Goal: Information Seeking & Learning: Learn about a topic

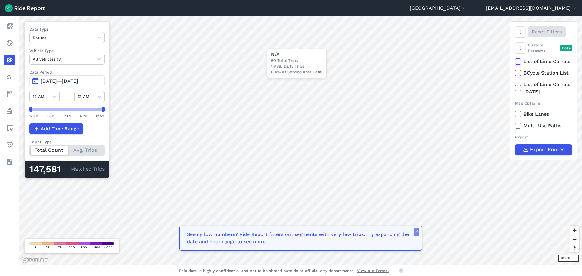
click at [415, 233] on icon "button" at bounding box center [417, 231] width 5 height 5
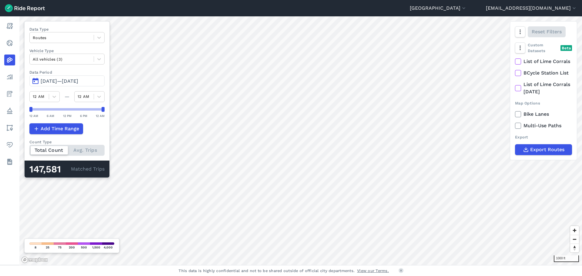
click at [516, 65] on icon at bounding box center [518, 62] width 5 height 6
click at [515, 62] on input "List of Lime Corrals" at bounding box center [515, 60] width 0 height 4
click at [517, 76] on icon at bounding box center [518, 73] width 5 height 6
click at [515, 73] on input "BCycle Station List" at bounding box center [515, 71] width 0 height 4
click at [518, 75] on use at bounding box center [518, 73] width 4 height 3
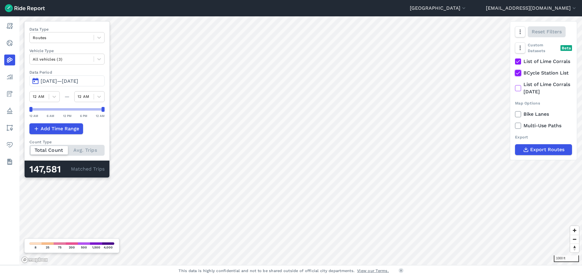
click at [515, 73] on input "BCycle Station List" at bounding box center [515, 71] width 0 height 4
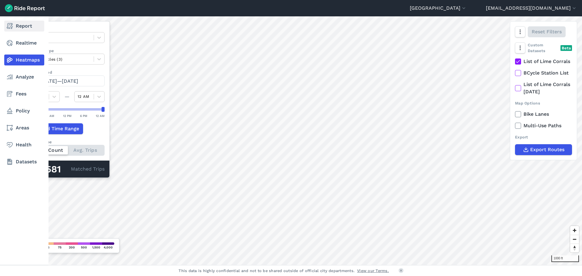
click at [15, 25] on link "Report" at bounding box center [24, 26] width 40 height 11
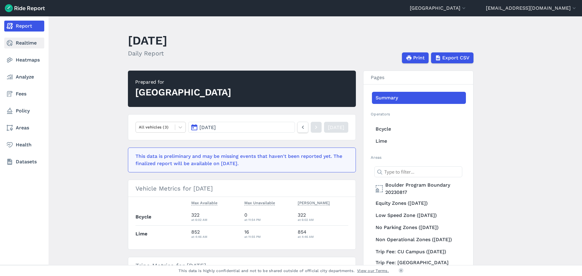
click at [27, 44] on link "Realtime" at bounding box center [24, 43] width 40 height 11
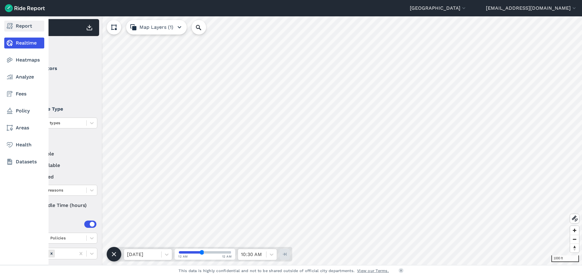
click at [24, 29] on link "Report" at bounding box center [24, 26] width 40 height 11
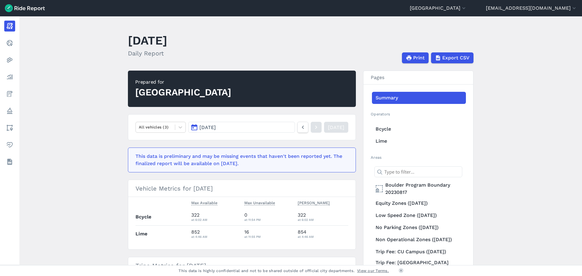
click at [96, 198] on main "[DATE] Daily Report Print Export CSV Prepared for Boulder All vehicles (3) [DAT…" at bounding box center [300, 140] width 563 height 249
click at [52, 199] on main "[DATE] Daily Report Print Export CSV Prepared for Boulder All vehicles (3) [DAT…" at bounding box center [300, 140] width 563 height 249
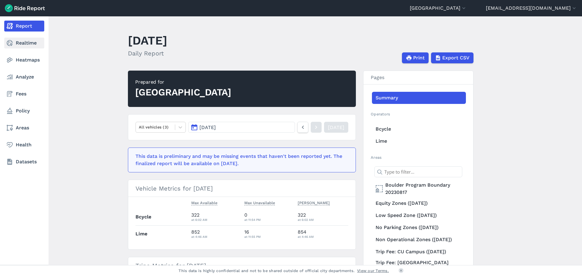
click at [17, 41] on link "Realtime" at bounding box center [24, 43] width 40 height 11
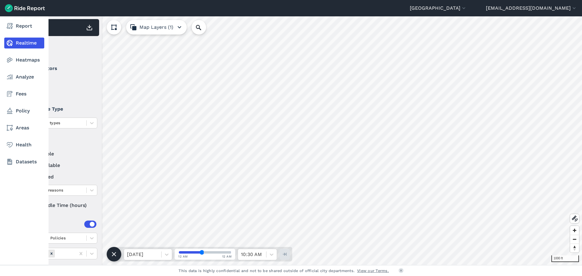
drag, startPoint x: 33, startPoint y: 204, endPoint x: 11, endPoint y: 204, distance: 22.7
click at [11, 204] on div "Report Realtime Heatmaps Analyze Fees Policy Areas Health Datasets 1000 ft 1,11…" at bounding box center [291, 140] width 582 height 249
type input "72"
click at [28, 60] on link "Heatmaps" at bounding box center [24, 60] width 40 height 11
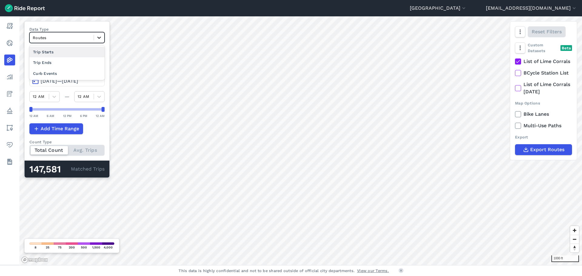
click at [102, 35] on icon at bounding box center [99, 38] width 6 height 6
click at [63, 71] on div "Curb Events" at bounding box center [66, 73] width 75 height 11
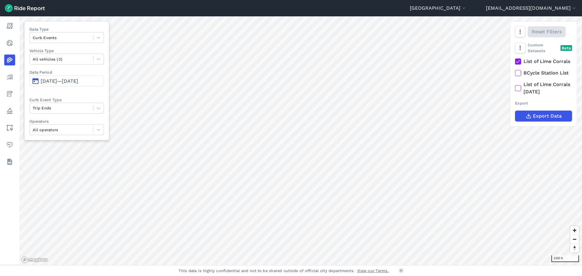
click at [59, 81] on span "[DATE]—[DATE]" at bounding box center [60, 81] width 38 height 6
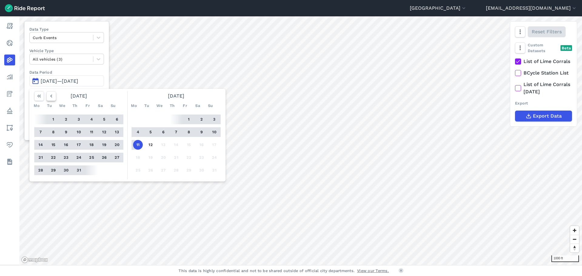
click at [52, 96] on icon "button" at bounding box center [51, 96] width 6 height 6
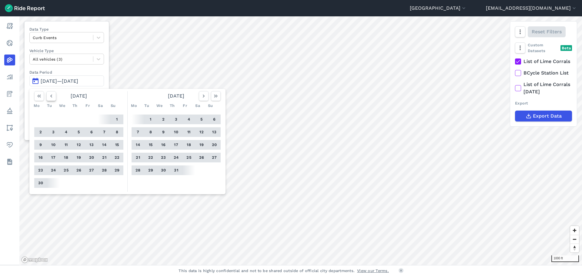
click at [52, 96] on icon "button" at bounding box center [51, 96] width 6 height 6
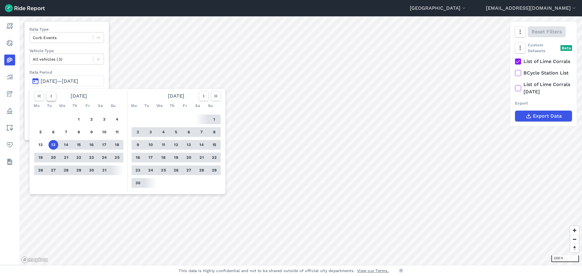
click at [52, 96] on icon "button" at bounding box center [51, 96] width 6 height 6
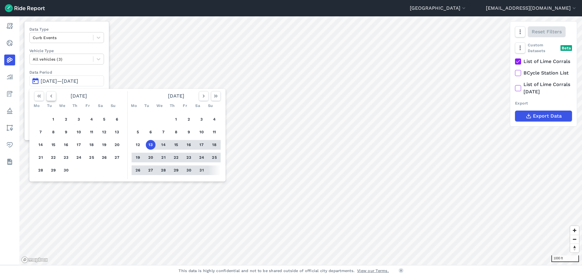
click at [52, 96] on icon "button" at bounding box center [51, 96] width 6 height 6
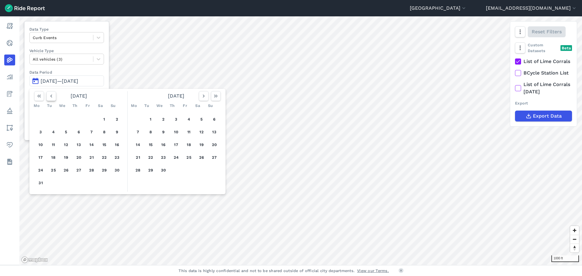
click at [52, 96] on icon "button" at bounding box center [51, 96] width 6 height 6
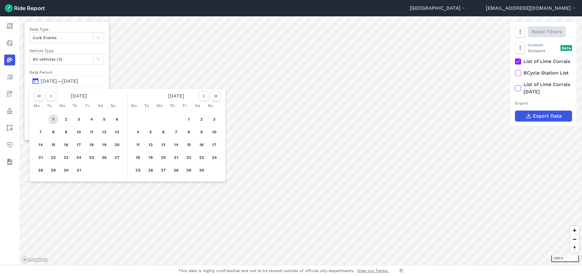
click at [55, 119] on button "1" at bounding box center [54, 120] width 10 height 10
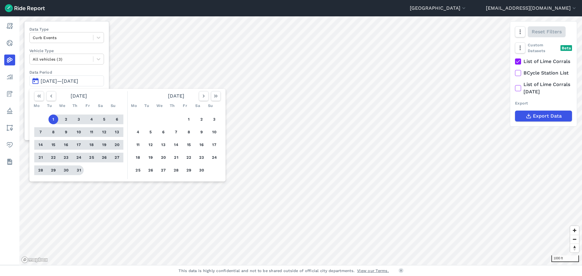
click at [77, 169] on button "31" at bounding box center [79, 171] width 10 height 10
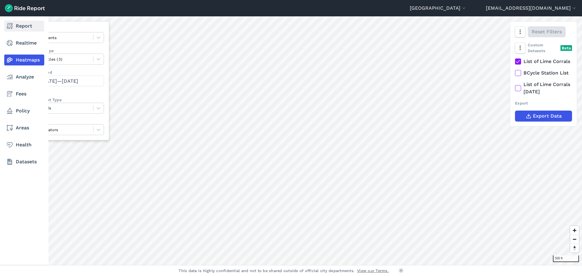
click at [20, 25] on link "Report" at bounding box center [24, 26] width 40 height 11
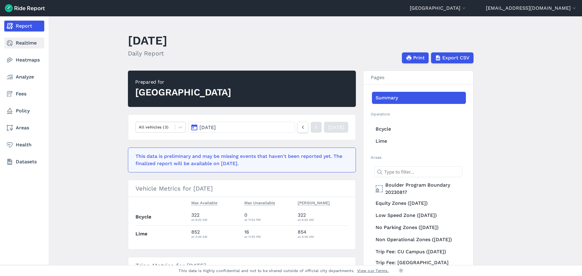
click at [24, 42] on link "Realtime" at bounding box center [24, 43] width 40 height 11
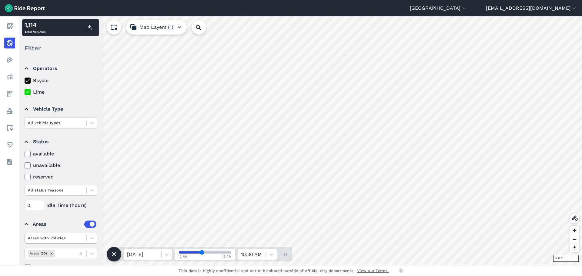
scroll to position [16, 0]
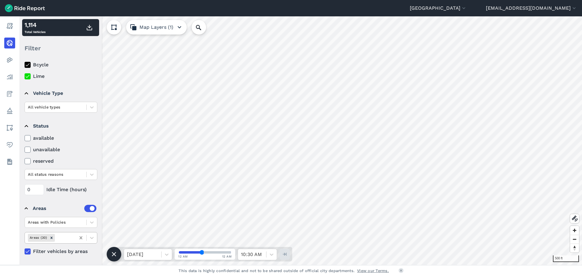
click at [81, 238] on icon at bounding box center [80, 238] width 3 height 3
click at [79, 237] on icon at bounding box center [81, 238] width 6 height 6
click at [89, 223] on icon at bounding box center [92, 223] width 6 height 6
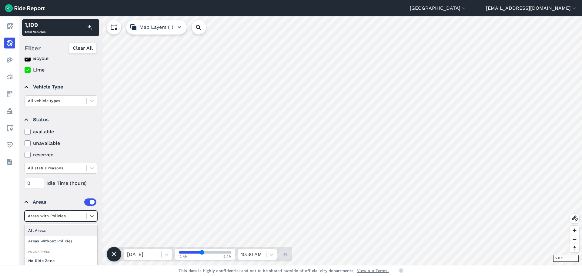
scroll to position [25, 0]
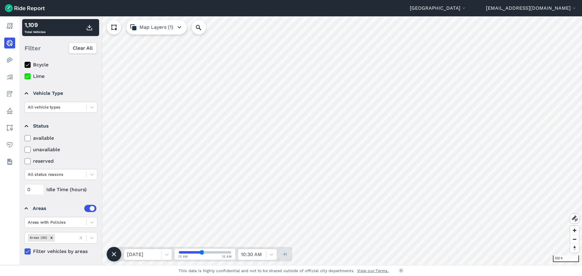
click at [91, 185] on div "0 Idle Time (hours)" at bounding box center [61, 189] width 73 height 11
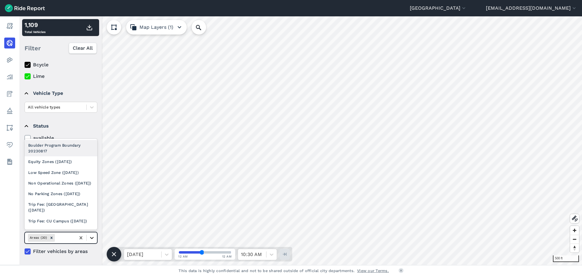
click at [91, 237] on icon at bounding box center [92, 238] width 6 height 6
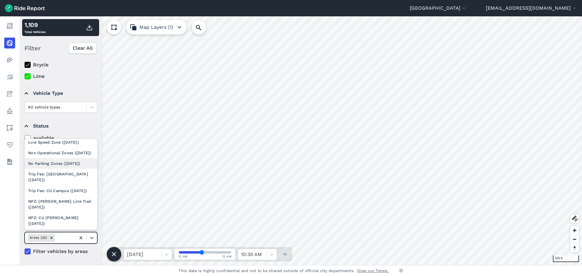
scroll to position [0, 0]
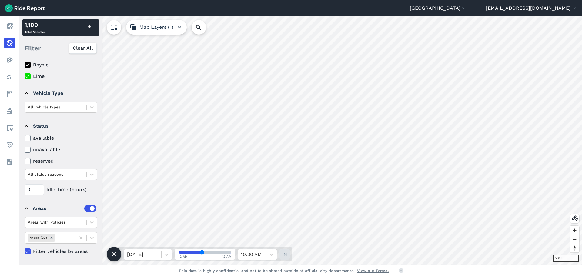
click at [90, 128] on summary "Status" at bounding box center [61, 126] width 72 height 17
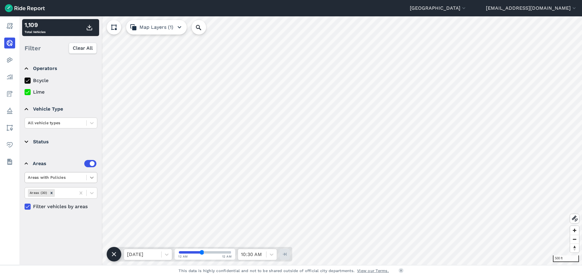
click at [89, 178] on icon at bounding box center [92, 178] width 6 height 6
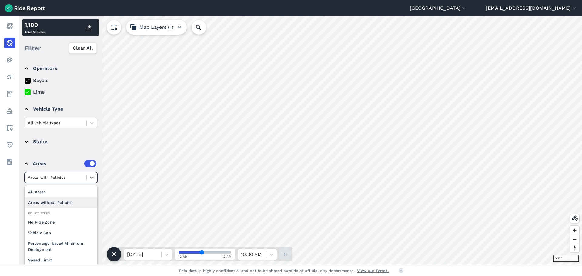
click at [49, 202] on div "Areas without Policies" at bounding box center [61, 202] width 73 height 11
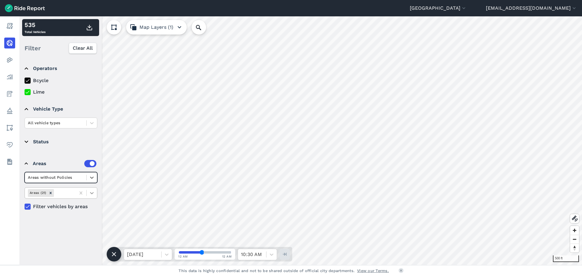
click at [93, 192] on icon at bounding box center [92, 193] width 6 height 6
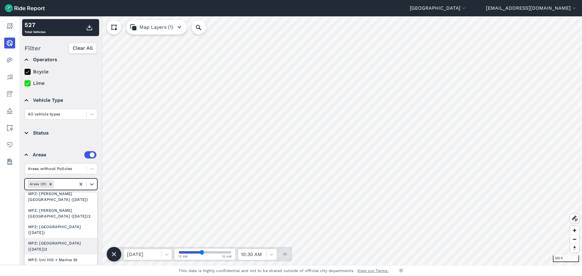
scroll to position [182, 0]
click at [62, 235] on div "MPZ: Uni Hill + Marine St2" at bounding box center [61, 240] width 73 height 11
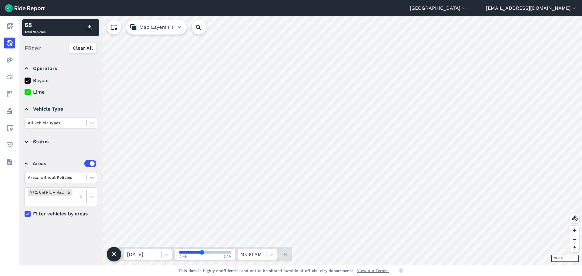
click at [90, 178] on icon at bounding box center [92, 178] width 6 height 6
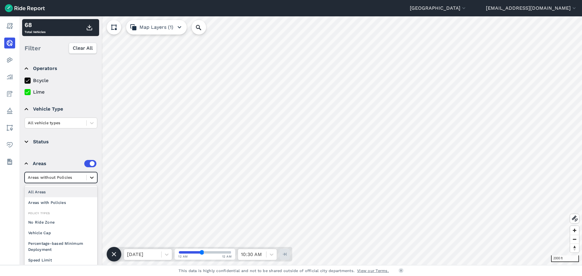
click at [90, 178] on icon at bounding box center [92, 178] width 6 height 6
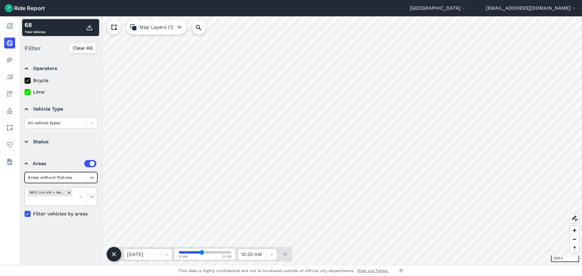
click at [91, 196] on icon at bounding box center [92, 197] width 4 height 2
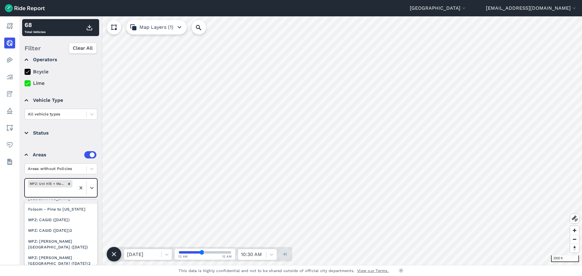
scroll to position [121, 0]
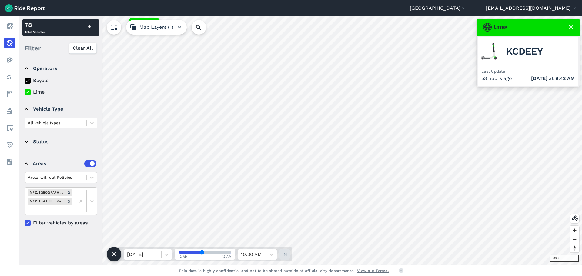
click at [573, 28] on use at bounding box center [571, 27] width 4 height 4
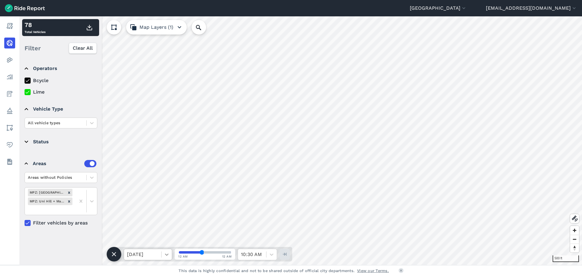
click at [164, 254] on icon at bounding box center [167, 255] width 6 height 6
click at [151, 240] on div "[DATE]" at bounding box center [148, 239] width 49 height 12
click at [167, 255] on icon at bounding box center [167, 255] width 4 height 2
click at [157, 229] on div "[DATE]" at bounding box center [148, 227] width 49 height 12
click at [168, 255] on icon at bounding box center [167, 255] width 6 height 6
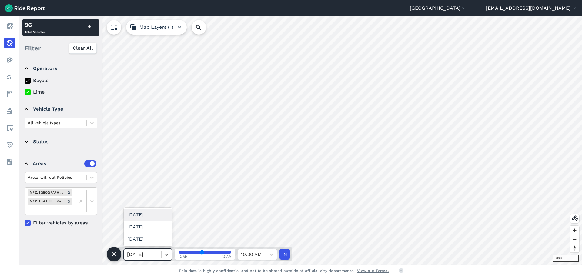
click at [162, 218] on div "[DATE]" at bounding box center [148, 215] width 49 height 12
click at [92, 202] on icon at bounding box center [92, 201] width 4 height 2
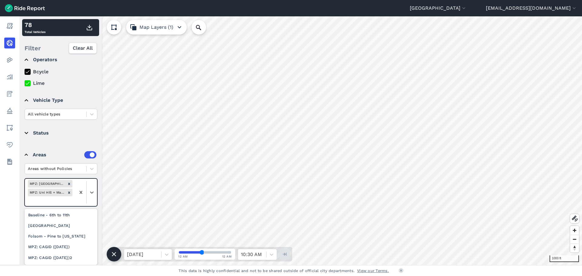
scroll to position [91, 0]
click at [61, 244] on div "MPZ: CAGID ([DATE])" at bounding box center [61, 249] width 73 height 11
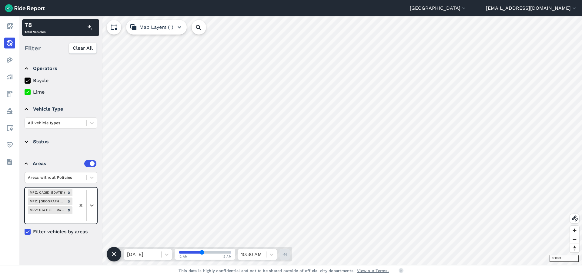
scroll to position [0, 0]
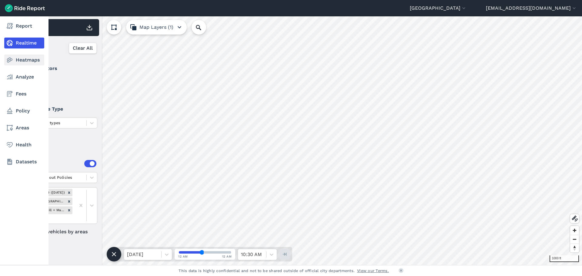
click at [32, 55] on link "Heatmaps" at bounding box center [24, 60] width 40 height 11
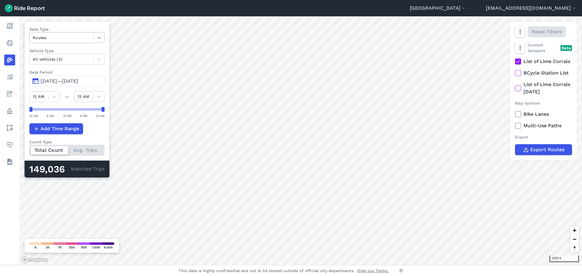
click at [97, 35] on div at bounding box center [99, 37] width 10 height 10
click at [48, 63] on div "Trip Ends" at bounding box center [66, 62] width 75 height 11
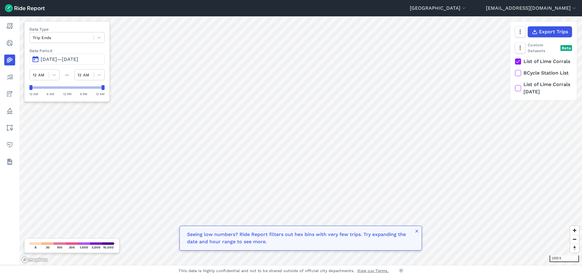
click at [78, 59] on span "[DATE]—[DATE]" at bounding box center [60, 59] width 38 height 6
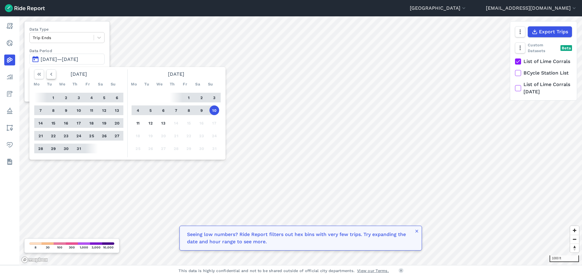
click at [49, 75] on icon "button" at bounding box center [51, 74] width 6 height 6
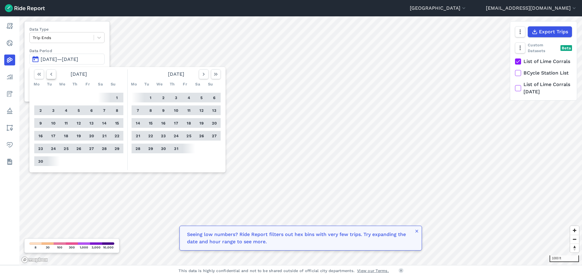
click at [49, 75] on icon "button" at bounding box center [51, 74] width 6 height 6
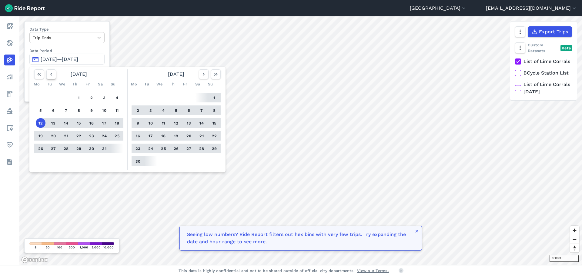
click at [49, 75] on icon "button" at bounding box center [51, 74] width 6 height 6
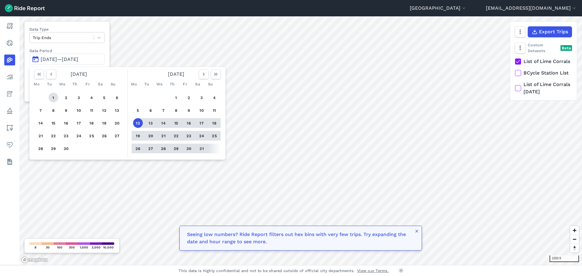
click at [55, 99] on button "1" at bounding box center [54, 98] width 10 height 10
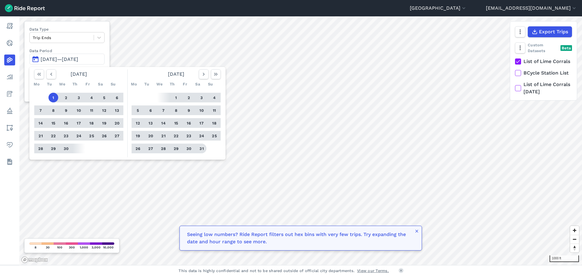
click at [202, 149] on button "31" at bounding box center [202, 149] width 10 height 10
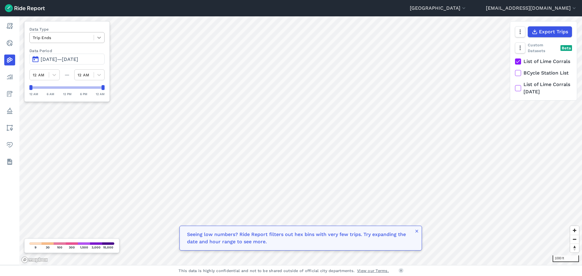
click at [98, 39] on icon at bounding box center [99, 38] width 6 height 6
click at [56, 54] on div "Trip Starts" at bounding box center [66, 52] width 75 height 11
click at [94, 36] on span at bounding box center [94, 37] width 0 height 5
click at [95, 35] on div at bounding box center [99, 37] width 10 height 10
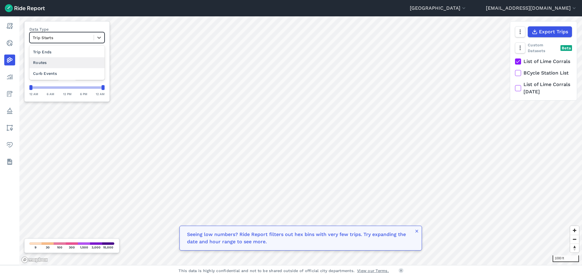
click at [47, 67] on div "Routes" at bounding box center [66, 62] width 75 height 11
